Goal: Information Seeking & Learning: Learn about a topic

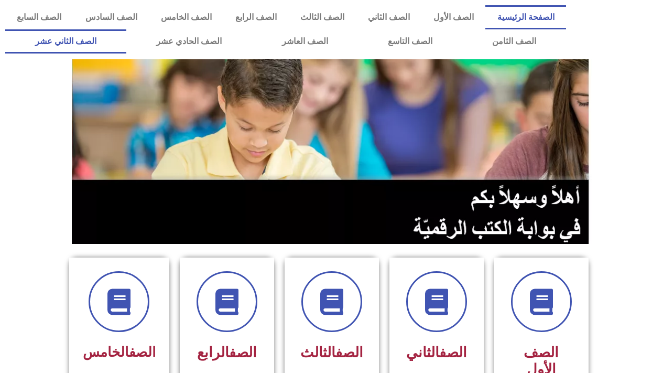
click at [90, 45] on link "الصف الثاني عشر" at bounding box center [65, 41] width 121 height 24
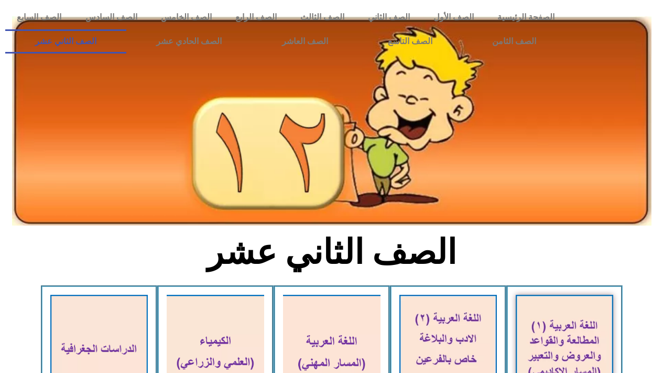
click at [655, 261] on section "الصف الثاني عشر" at bounding box center [331, 258] width 663 height 54
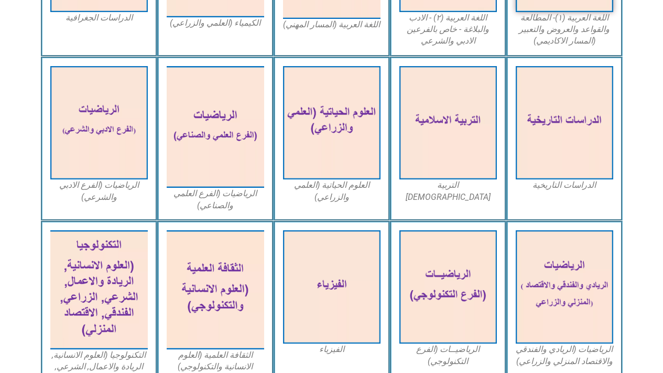
scroll to position [410, 0]
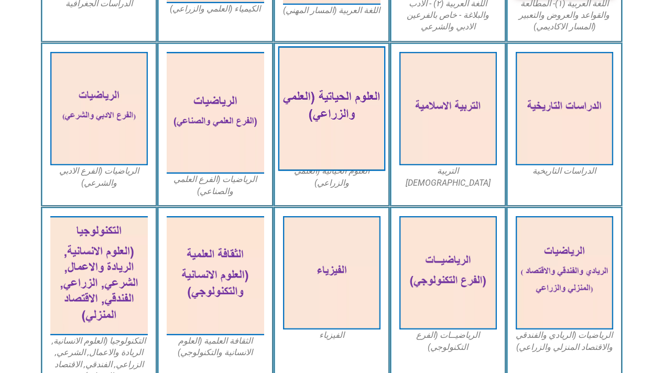
click at [343, 106] on img at bounding box center [331, 108] width 107 height 125
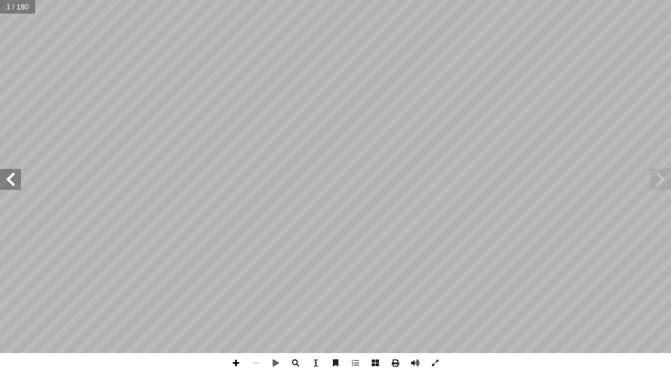
click at [235, 365] on span at bounding box center [236, 363] width 20 height 20
click at [660, 178] on span at bounding box center [660, 179] width 21 height 21
click at [11, 180] on span at bounding box center [10, 179] width 21 height 21
click at [10, 182] on span at bounding box center [10, 179] width 21 height 21
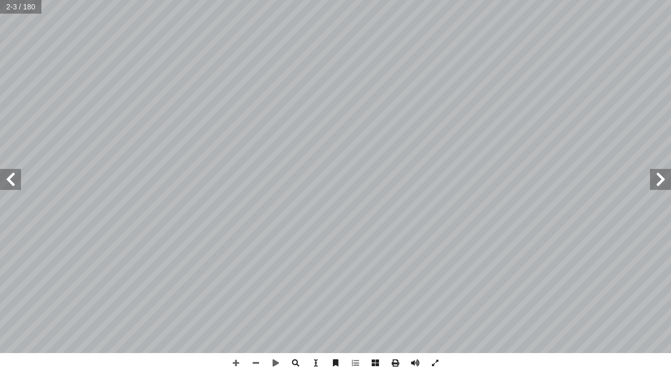
click at [10, 182] on span at bounding box center [10, 179] width 21 height 21
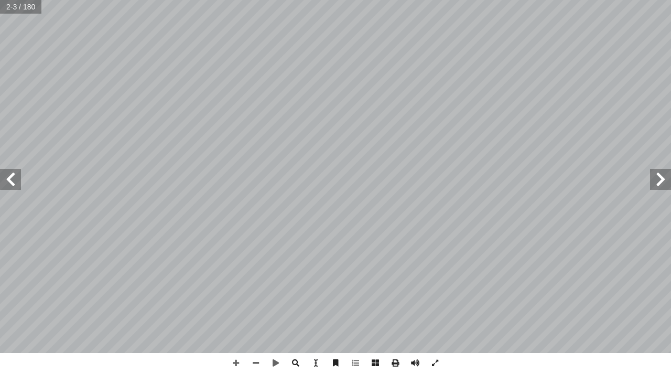
click at [10, 182] on span at bounding box center [10, 179] width 21 height 21
click at [11, 181] on span at bounding box center [10, 179] width 21 height 21
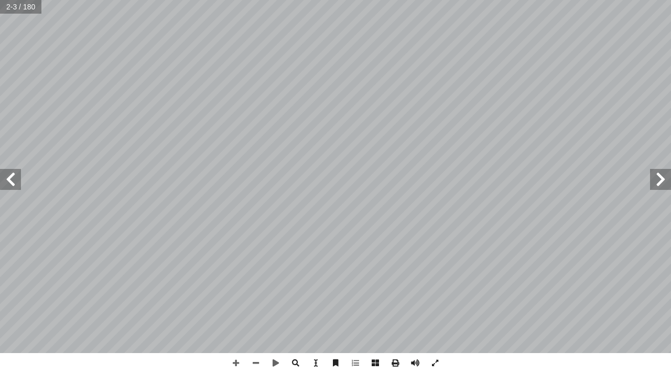
click at [11, 181] on span at bounding box center [10, 179] width 21 height 21
click at [12, 181] on span at bounding box center [10, 179] width 21 height 21
click at [14, 187] on span at bounding box center [10, 179] width 21 height 21
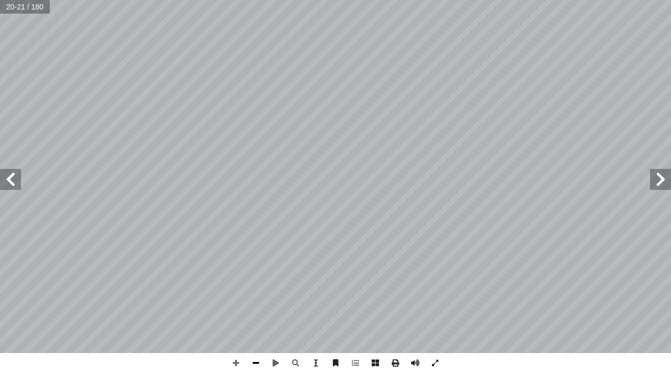
click at [257, 362] on span at bounding box center [256, 363] width 20 height 20
click at [237, 363] on span at bounding box center [236, 363] width 20 height 20
click at [668, 183] on span at bounding box center [660, 179] width 21 height 21
click at [16, 184] on span at bounding box center [10, 179] width 21 height 21
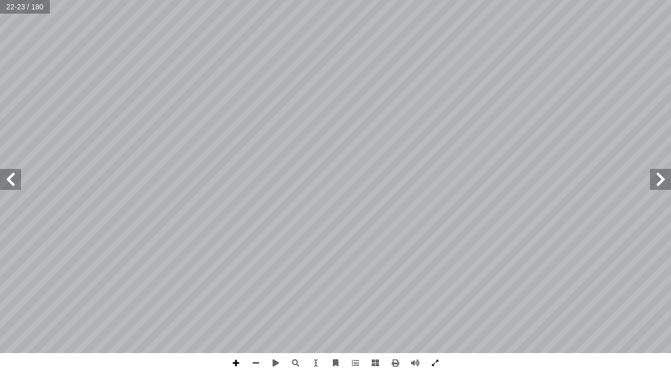
click at [235, 362] on span at bounding box center [236, 363] width 20 height 20
click at [259, 363] on span at bounding box center [256, 363] width 20 height 20
click at [234, 361] on span at bounding box center [236, 363] width 20 height 20
click at [10, 182] on span at bounding box center [10, 179] width 21 height 21
